Goal: Check status: Check status

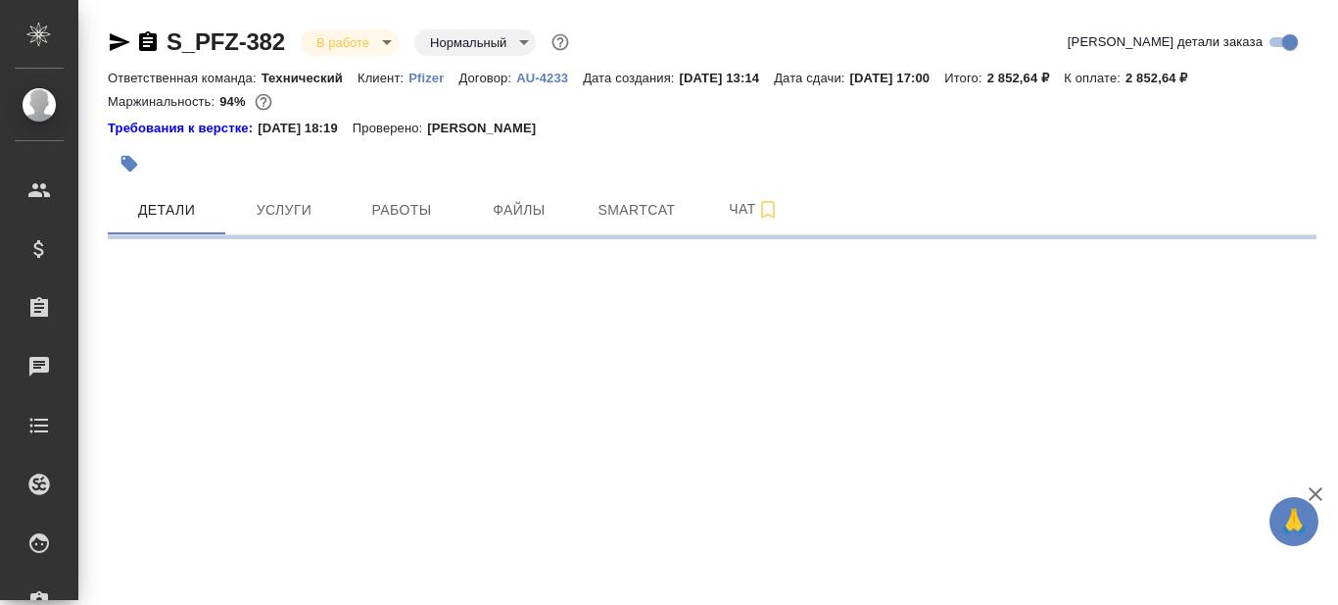
select select "RU"
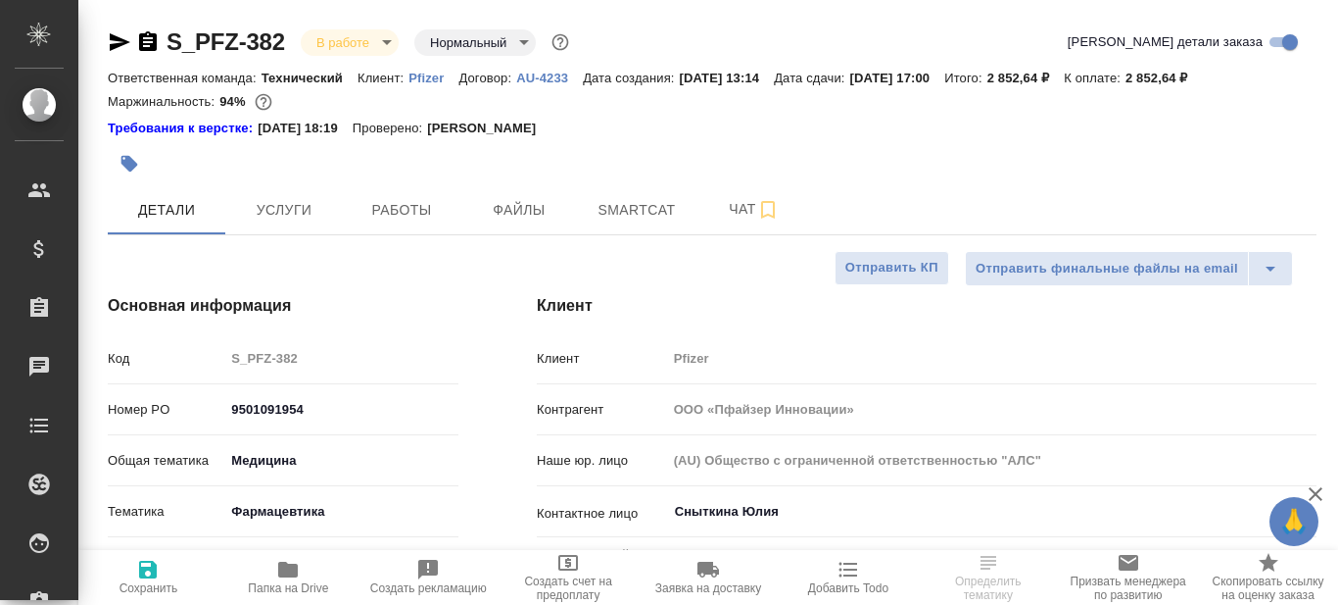
type textarea "x"
click at [284, 584] on span "Папка на Drive" at bounding box center [288, 588] width 80 height 14
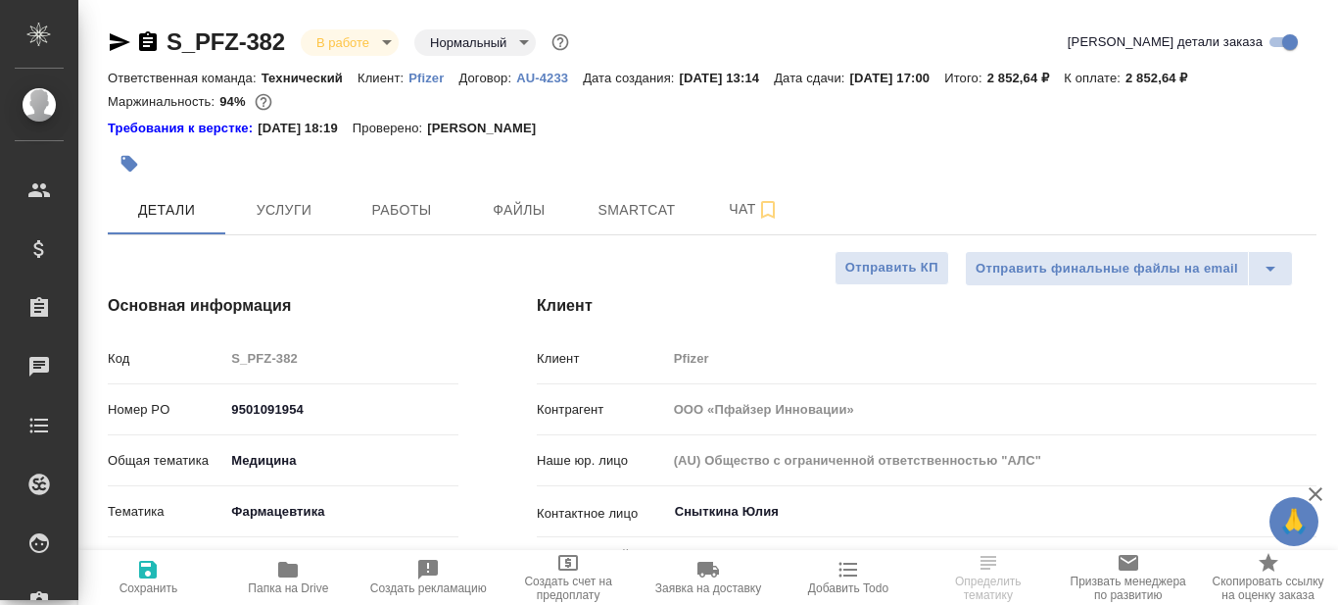
type textarea "x"
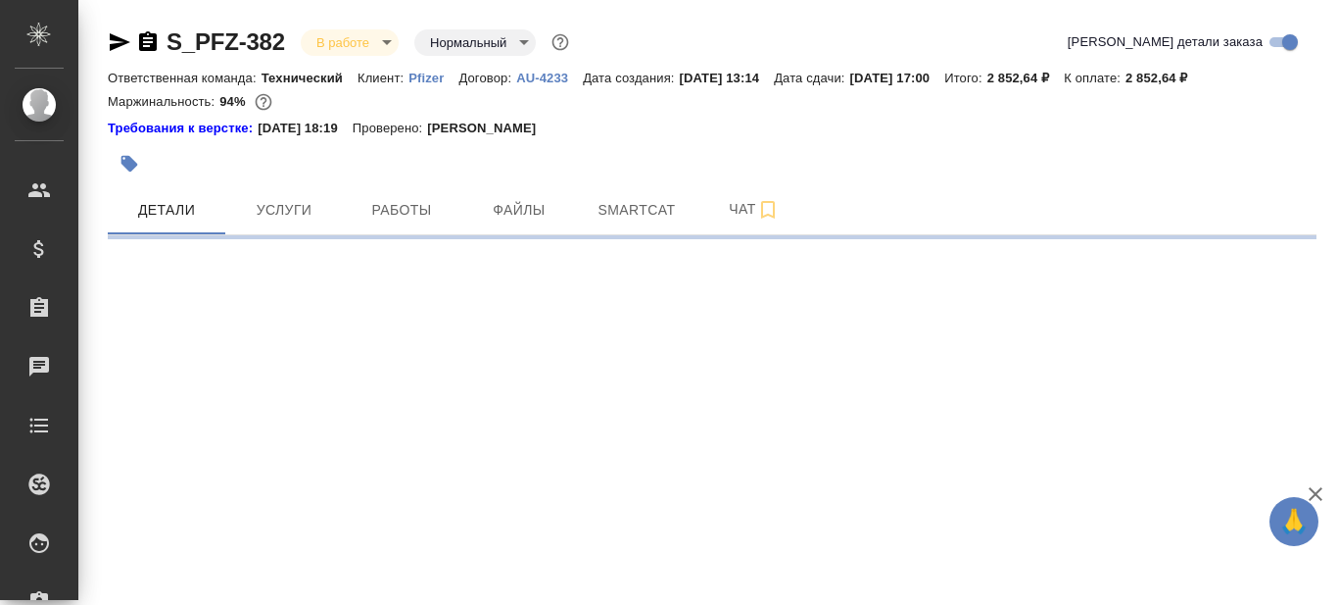
select select "RU"
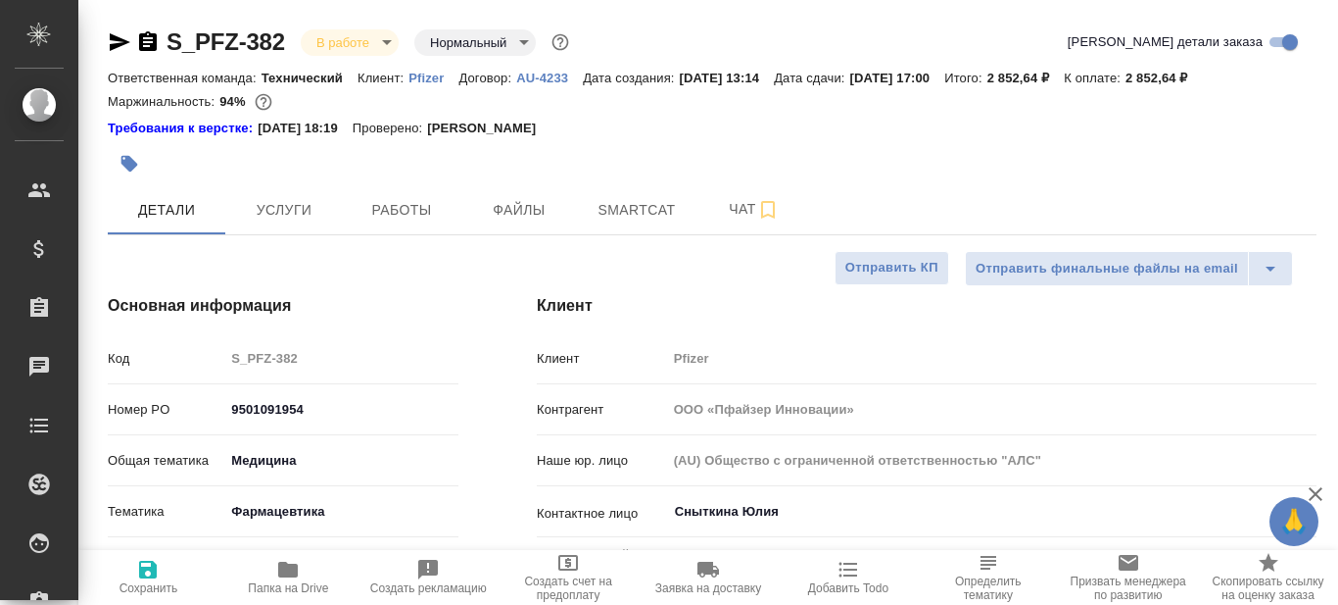
type textarea "x"
